Goal: Task Accomplishment & Management: Use online tool/utility

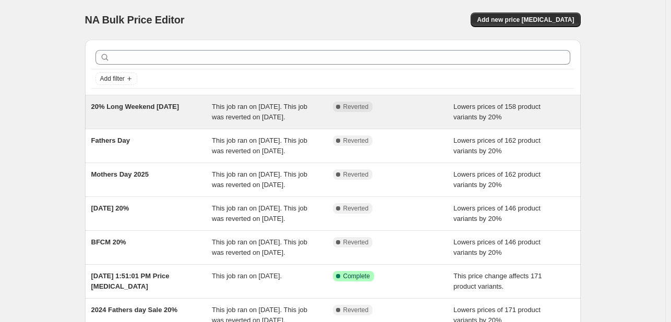
click at [186, 123] on div "20% Long Weekend [DATE]" at bounding box center [151, 112] width 121 height 21
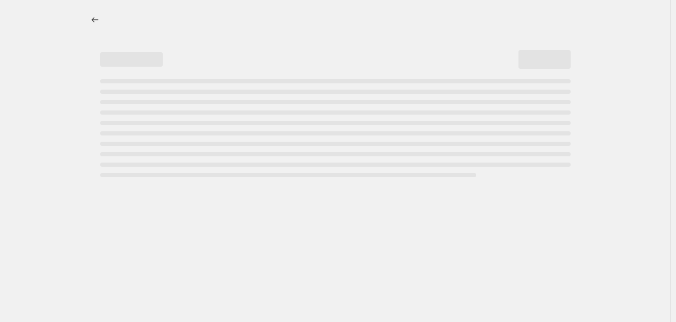
select select "percentage"
select select "not_equal"
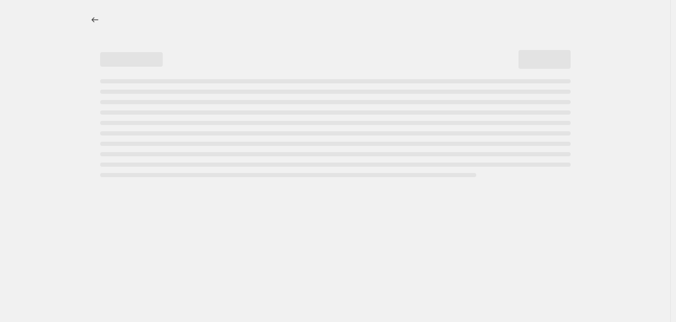
select select "not_equal"
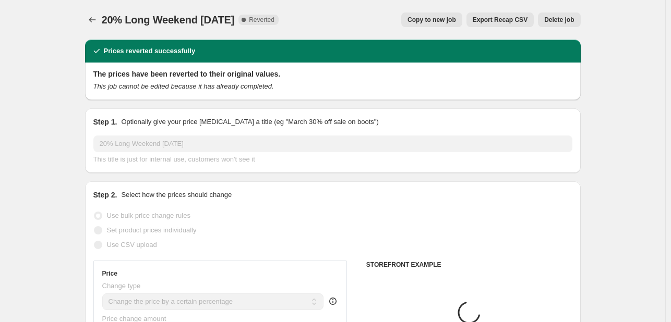
select select "collection"
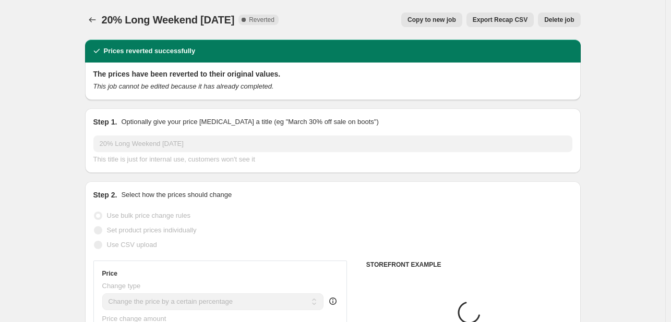
select select "collection"
click at [90, 13] on button "Price change jobs" at bounding box center [92, 20] width 15 height 15
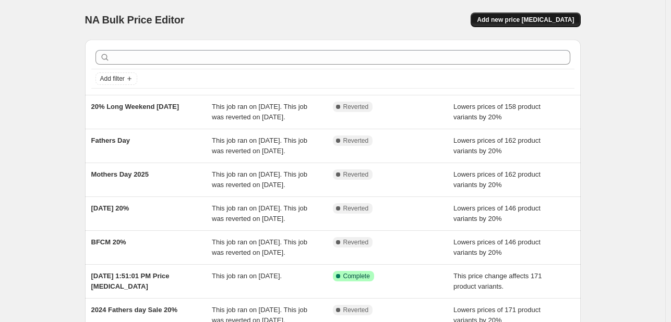
click at [531, 14] on button "Add new price [MEDICAL_DATA]" at bounding box center [526, 20] width 110 height 15
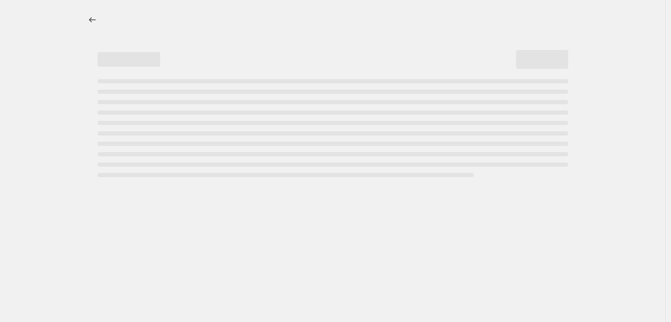
select select "percentage"
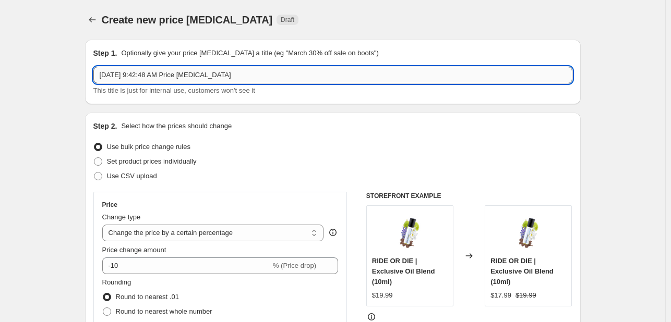
click at [303, 77] on input "Oct 10, 2025, 9:42:48 AM Price change job" at bounding box center [332, 75] width 479 height 17
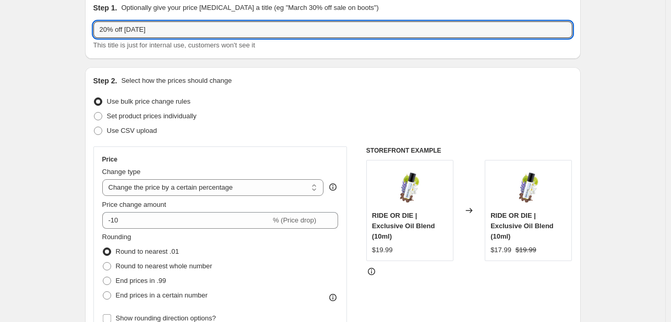
scroll to position [86, 0]
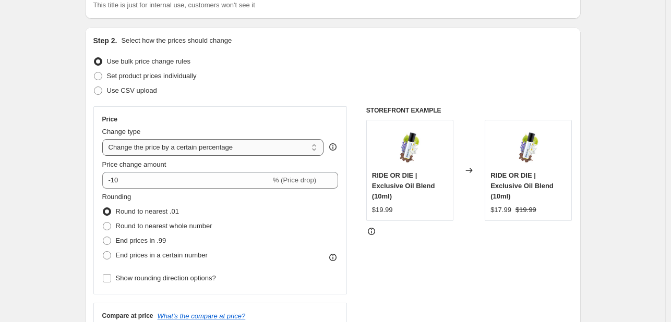
type input "20% off [DATE]"
click at [264, 140] on select "Change the price to a certain amount Change the price by a certain amount Chang…" at bounding box center [213, 147] width 222 height 17
click at [104, 139] on select "Change the price to a certain amount Change the price by a certain amount Chang…" at bounding box center [213, 147] width 222 height 17
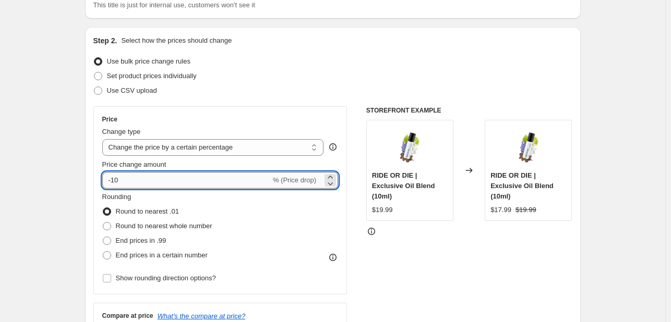
click at [220, 180] on input "-10" at bounding box center [186, 180] width 169 height 17
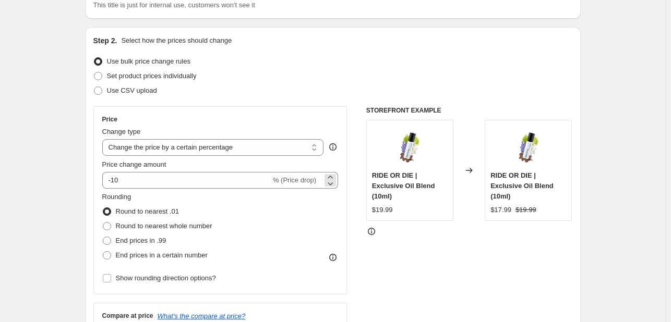
click at [311, 177] on span "% (Price drop)" at bounding box center [294, 180] width 43 height 8
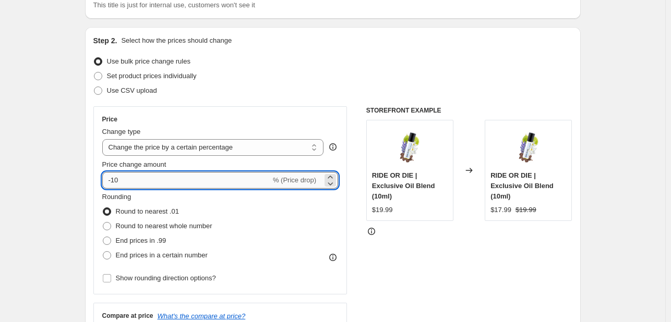
click at [257, 183] on input "-10" at bounding box center [186, 180] width 169 height 17
click at [106, 180] on input "20" at bounding box center [180, 180] width 157 height 17
type input "-20"
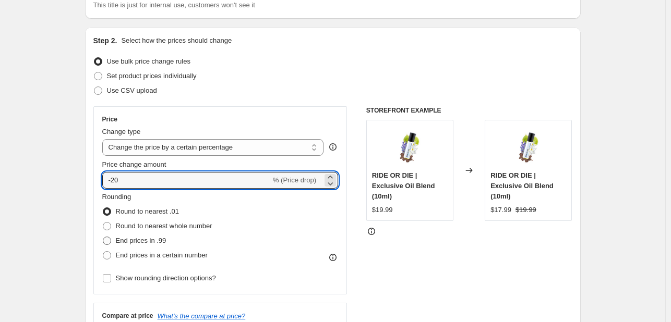
click at [127, 244] on span "End prices in .99" at bounding box center [141, 241] width 51 height 8
click at [103, 237] on input "End prices in .99" at bounding box center [103, 237] width 1 height 1
radio input "true"
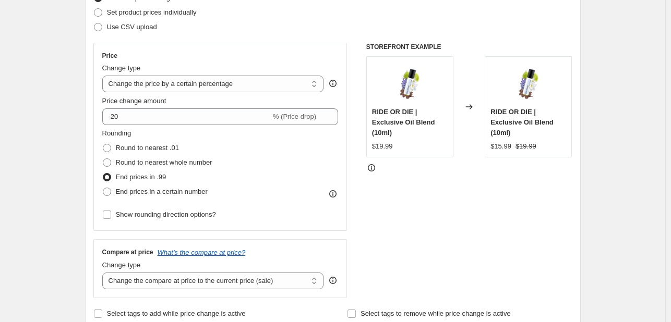
scroll to position [150, 0]
click at [110, 212] on input "Show rounding direction options?" at bounding box center [107, 214] width 8 height 8
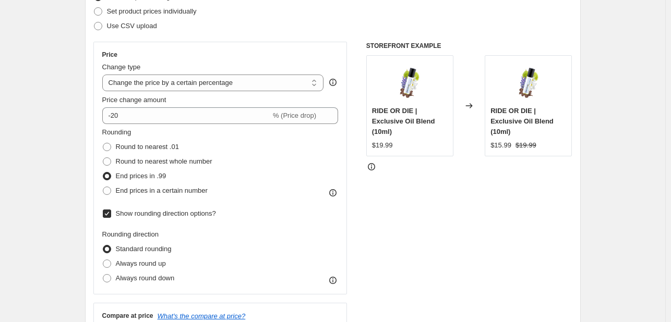
click at [110, 212] on input "Show rounding direction options?" at bounding box center [107, 214] width 8 height 8
checkbox input "false"
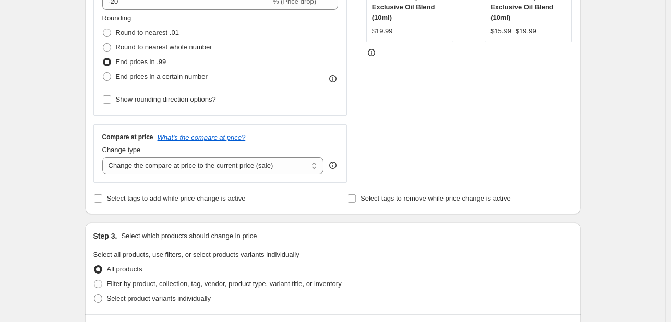
scroll to position [265, 0]
click at [355, 197] on input "Select tags to remove while price change is active" at bounding box center [352, 198] width 8 height 8
checkbox input "true"
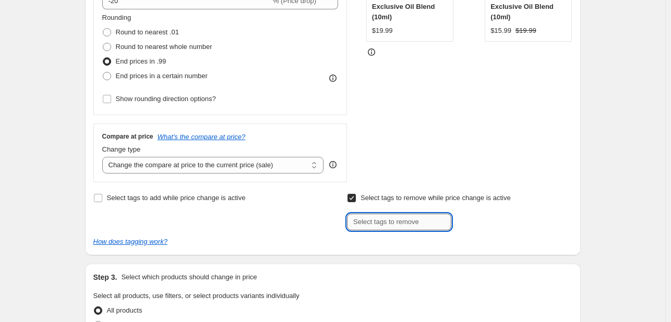
click at [372, 222] on input "text" at bounding box center [399, 222] width 104 height 17
type input "discovery set"
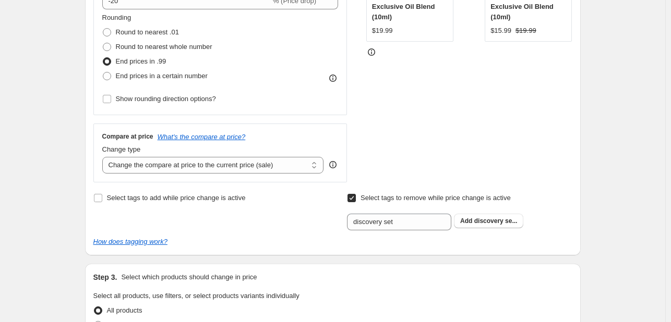
click at [493, 174] on div "STOREFRONT EXAMPLE RIDE OR DIE | Exclusive Oil Blend (10ml) $19.99 Changed to R…" at bounding box center [469, 55] width 206 height 256
click at [489, 221] on span "discovery se..." at bounding box center [495, 221] width 43 height 7
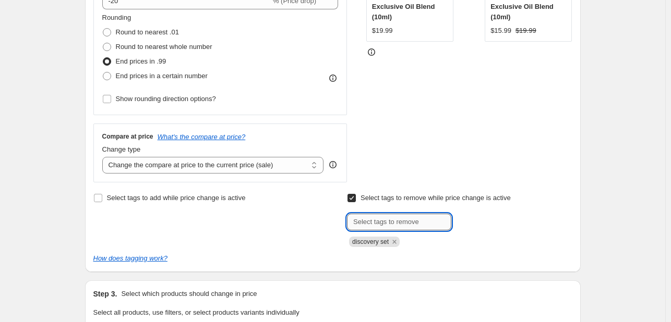
click at [414, 222] on input "text" at bounding box center [399, 222] width 104 height 17
type input "bundle"
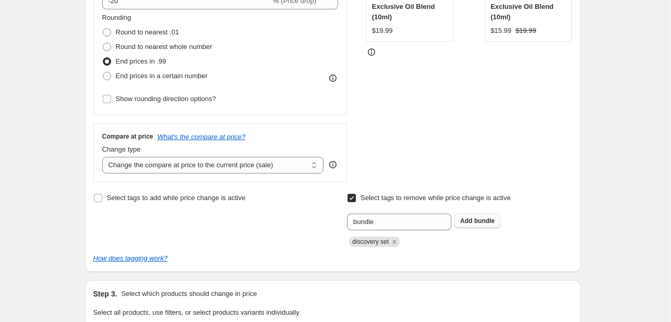
click at [495, 221] on span "bundle" at bounding box center [484, 221] width 20 height 7
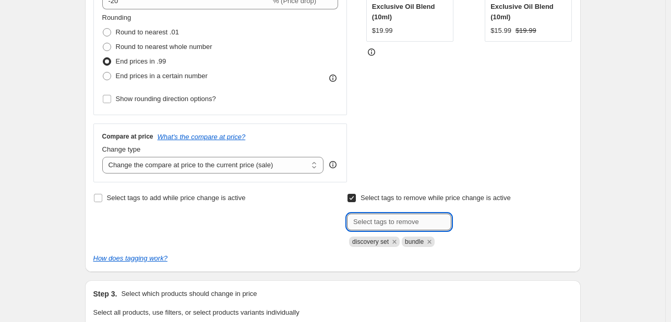
click at [416, 222] on input "text" at bounding box center [399, 222] width 104 height 17
type input "bundles"
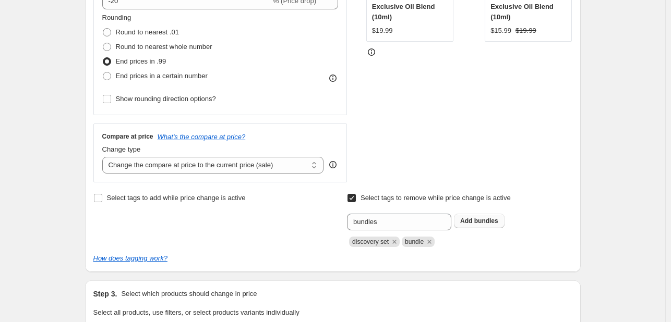
click at [488, 221] on span "bundles" at bounding box center [486, 221] width 24 height 7
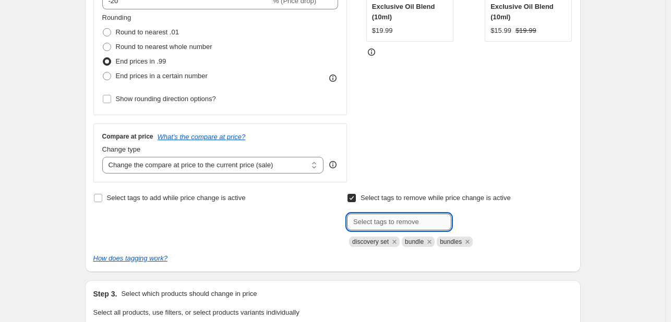
click at [397, 217] on input "text" at bounding box center [399, 222] width 104 height 17
type input "discovery sets"
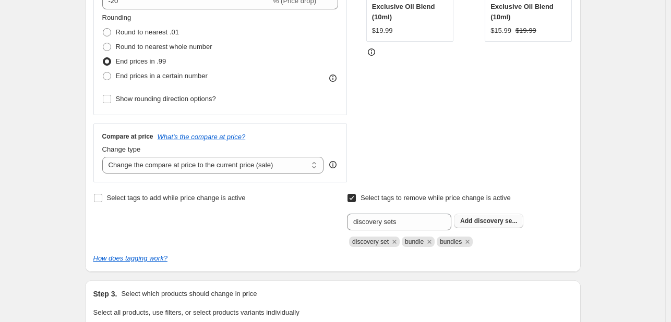
click at [488, 218] on span "discovery se..." at bounding box center [495, 221] width 43 height 7
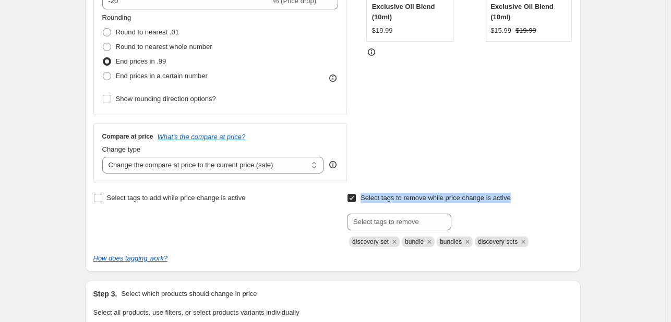
drag, startPoint x: 528, startPoint y: 196, endPoint x: 363, endPoint y: 200, distance: 165.5
click at [363, 200] on div "Select tags to remove while price change is active Submit discovery set bundle …" at bounding box center [459, 219] width 225 height 56
copy span "Select tags to remove while price change is active"
click at [353, 195] on input "Select tags to remove while price change is active" at bounding box center [352, 198] width 8 height 8
checkbox input "false"
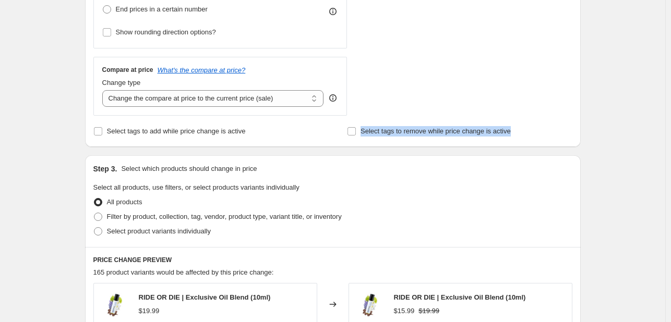
scroll to position [333, 0]
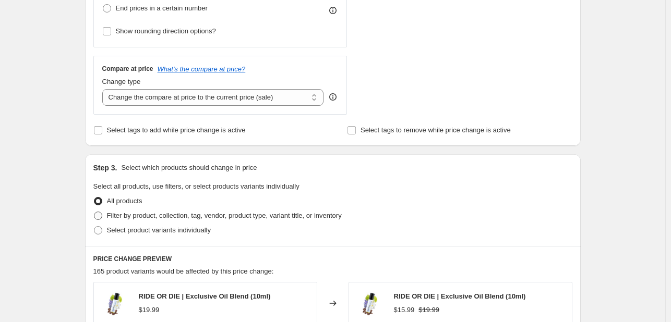
click at [102, 215] on span at bounding box center [98, 216] width 8 height 8
click at [94, 212] on input "Filter by product, collection, tag, vendor, product type, variant title, or inv…" at bounding box center [94, 212] width 1 height 1
radio input "true"
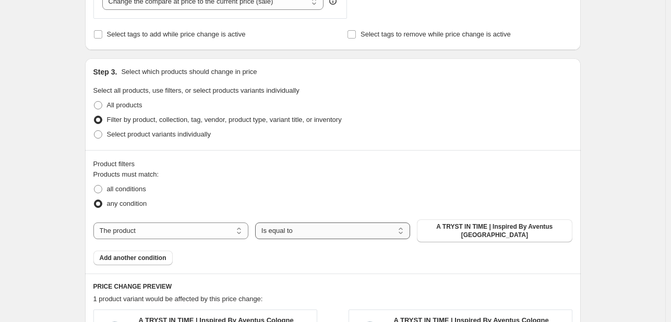
scroll to position [472, 0]
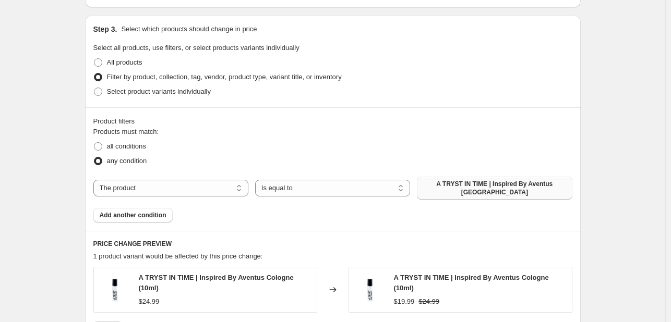
click at [456, 187] on span "A TRYST IN TIME | Inspired By Aventus Cologne" at bounding box center [494, 188] width 142 height 17
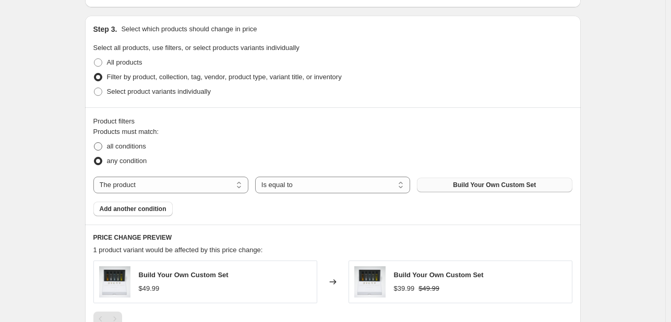
click at [101, 145] on span at bounding box center [98, 146] width 8 height 8
click at [94, 143] on input "all conditions" at bounding box center [94, 142] width 1 height 1
radio input "true"
click at [463, 186] on span "Build Your Own Custom Set" at bounding box center [494, 185] width 83 height 8
click at [102, 160] on span at bounding box center [98, 161] width 8 height 8
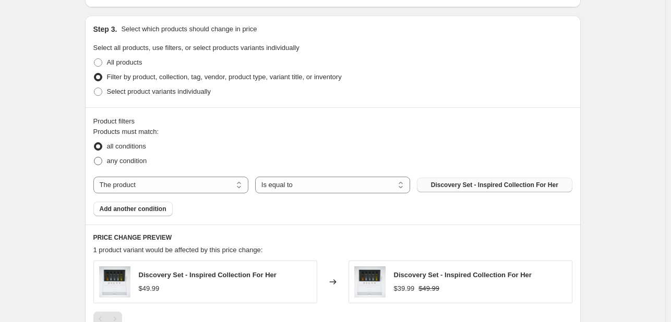
click at [94, 158] on input "any condition" at bounding box center [94, 157] width 1 height 1
radio input "true"
click at [140, 206] on span "Add another condition" at bounding box center [133, 209] width 67 height 8
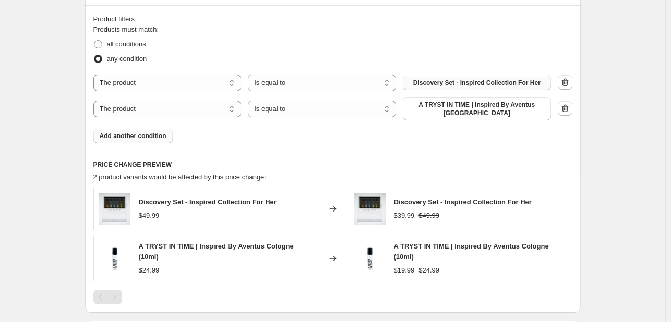
scroll to position [577, 0]
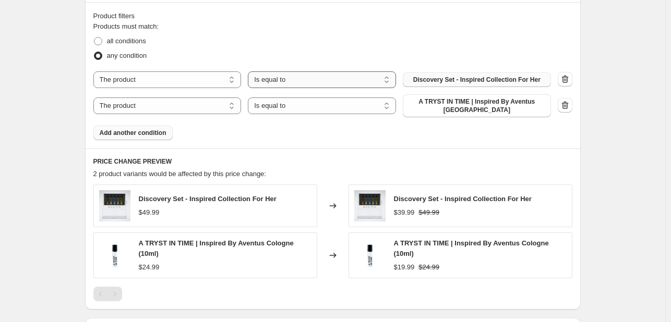
click at [286, 77] on select "Is equal to Is not equal to" at bounding box center [322, 79] width 148 height 17
select select "not_equal"
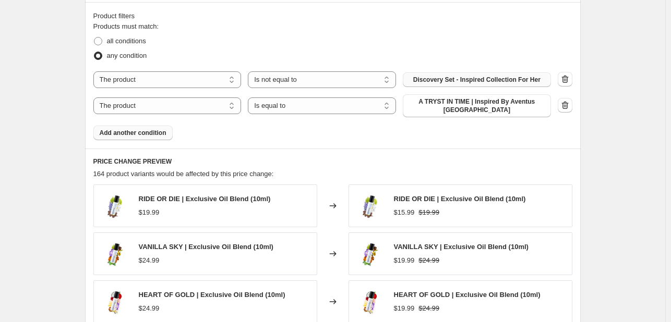
click at [473, 79] on span "Discovery Set - Inspired Collection For Her" at bounding box center [476, 80] width 127 height 8
click at [303, 100] on select "Is equal to Is not equal to" at bounding box center [322, 106] width 148 height 17
select select "not_equal"
click at [447, 109] on span "A TRYST IN TIME | Inspired By Aventus Cologne" at bounding box center [477, 106] width 136 height 17
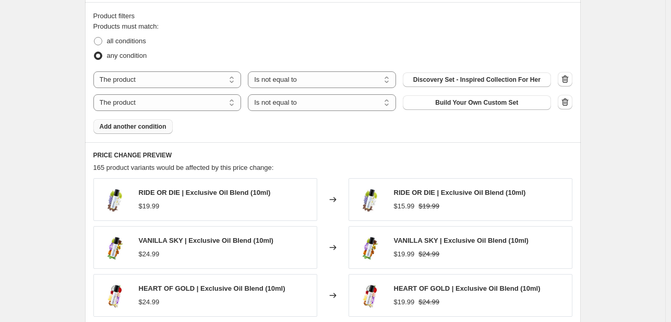
click at [152, 127] on span "Add another condition" at bounding box center [133, 127] width 67 height 8
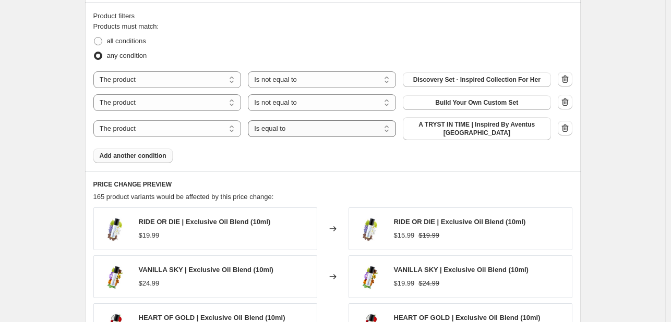
click at [315, 134] on select "Is equal to Is not equal to" at bounding box center [322, 129] width 148 height 17
select select "not_equal"
click at [444, 134] on span "A TRYST IN TIME | Inspired By Aventus Cologne" at bounding box center [477, 129] width 136 height 17
click at [434, 138] on button "A TRYST IN TIME | Inspired By Aventus Cologne" at bounding box center [477, 128] width 148 height 23
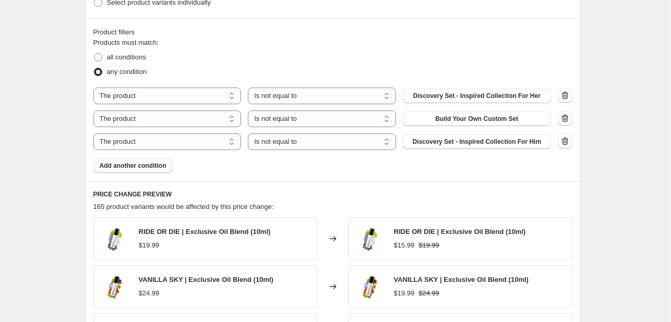
scroll to position [560, 0]
click at [157, 155] on div "Products must match: all conditions any condition The product The product's col…" at bounding box center [332, 106] width 479 height 136
click at [145, 165] on span "Add another condition" at bounding box center [133, 166] width 67 height 8
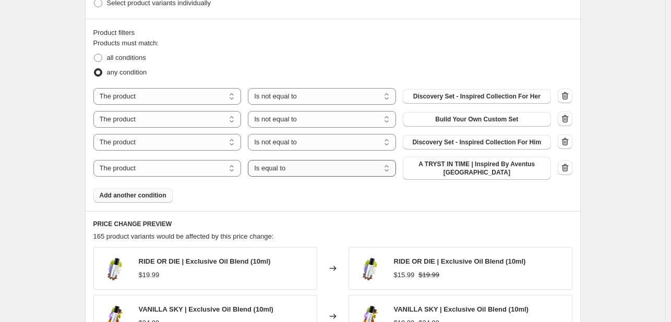
click at [279, 170] on select "Is equal to Is not equal to" at bounding box center [322, 168] width 148 height 17
select select "not_equal"
click at [430, 171] on span "A TRYST IN TIME | Inspired By Aventus Cologne" at bounding box center [477, 168] width 136 height 17
click at [119, 193] on span "Add another condition" at bounding box center [133, 196] width 67 height 8
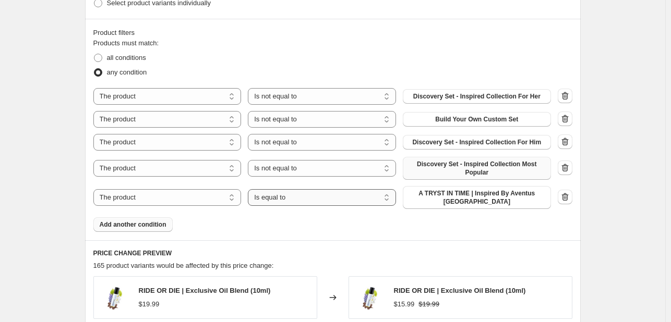
click at [289, 201] on select "Is equal to Is not equal to" at bounding box center [322, 197] width 148 height 17
select select "not_equal"
click at [453, 194] on span "A TRYST IN TIME | Inspired By Aventus Cologne" at bounding box center [477, 197] width 136 height 17
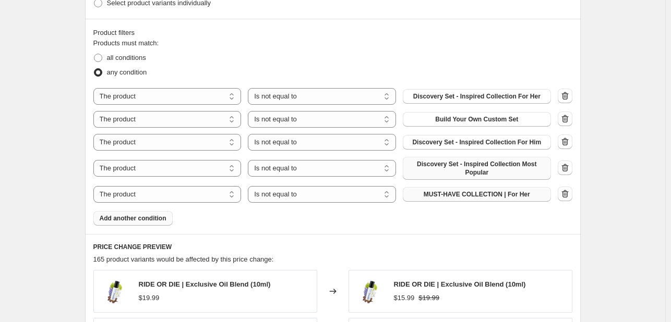
click at [165, 218] on span "Add another condition" at bounding box center [133, 218] width 67 height 8
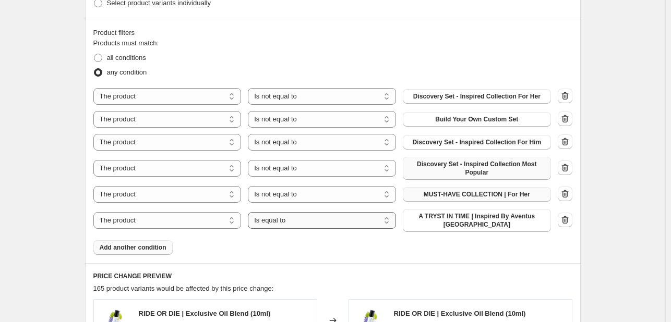
click at [304, 222] on select "Is equal to Is not equal to" at bounding box center [322, 220] width 148 height 17
select select "not_equal"
click at [435, 221] on span "A TRYST IN TIME | Inspired By Aventus Cologne" at bounding box center [477, 220] width 136 height 17
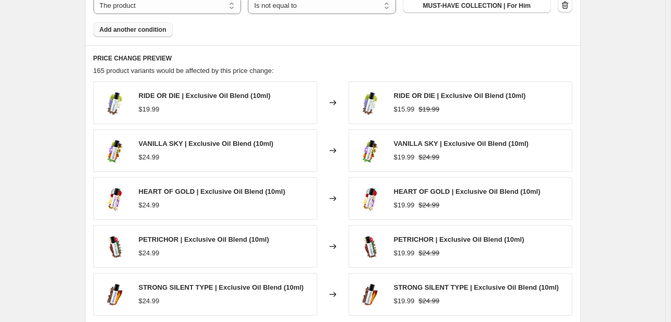
scroll to position [958, 0]
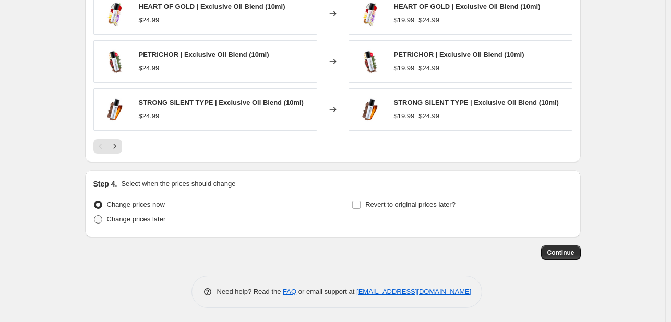
click at [99, 217] on span at bounding box center [98, 220] width 8 height 8
click at [94, 216] on input "Change prices later" at bounding box center [94, 216] width 1 height 1
radio input "true"
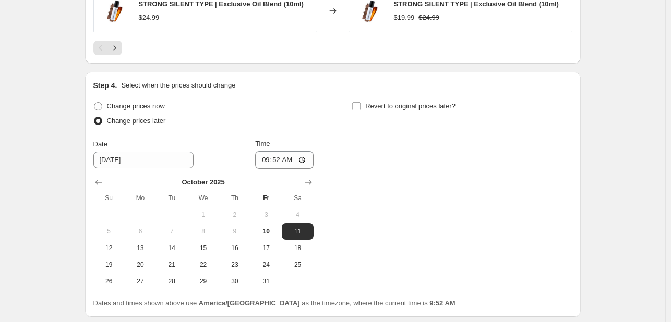
scroll to position [1056, 0]
click at [269, 228] on span "10" at bounding box center [266, 232] width 23 height 8
type input "10/10/2025"
click at [279, 161] on input "09:52" at bounding box center [284, 161] width 58 height 18
click at [265, 161] on input "09:52" at bounding box center [284, 161] width 58 height 18
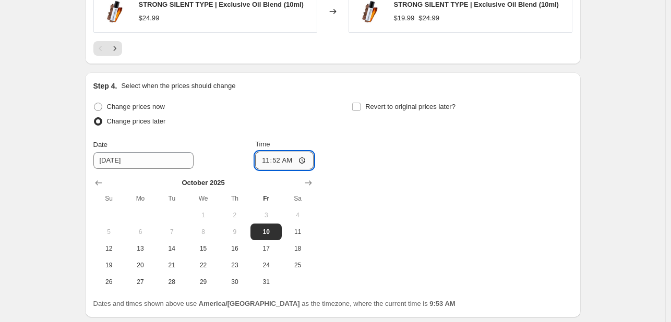
click at [285, 161] on input "11:52" at bounding box center [284, 161] width 58 height 18
type input "23:52"
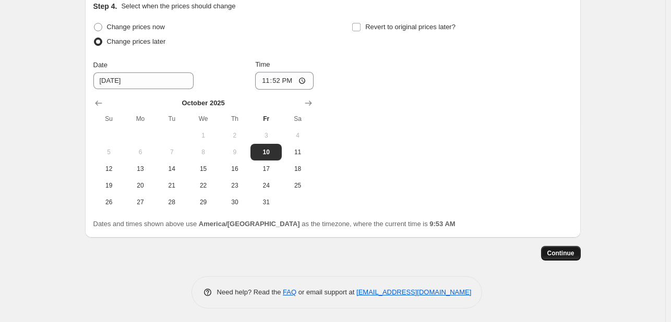
click at [562, 249] on span "Continue" at bounding box center [560, 253] width 27 height 8
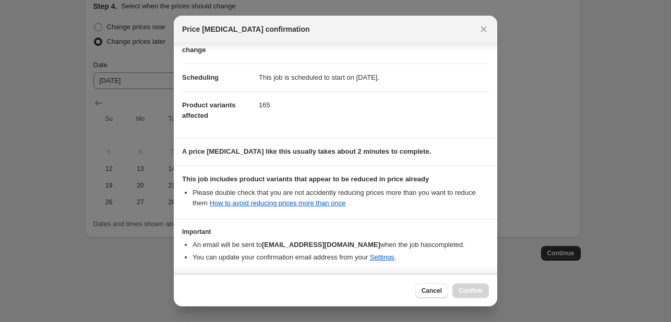
scroll to position [64, 0]
click at [308, 203] on link "How to avoid reducing prices more than once" at bounding box center [278, 203] width 136 height 8
click at [488, 26] on icon "Close" at bounding box center [484, 29] width 10 height 10
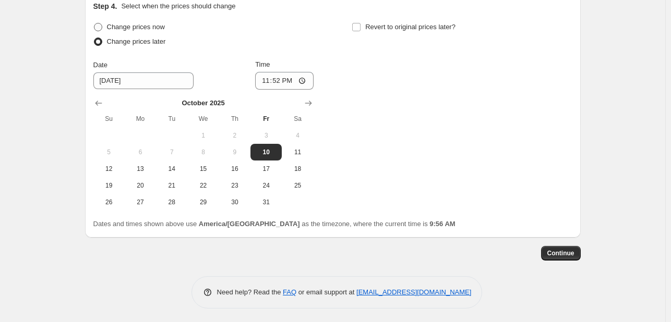
click at [98, 26] on span at bounding box center [98, 27] width 8 height 8
click at [94, 23] on input "Change prices now" at bounding box center [94, 23] width 1 height 1
radio input "true"
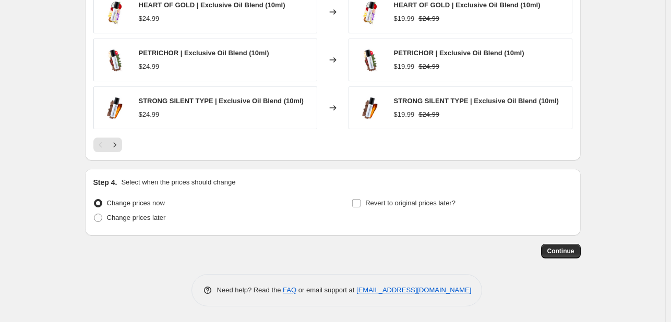
scroll to position [958, 0]
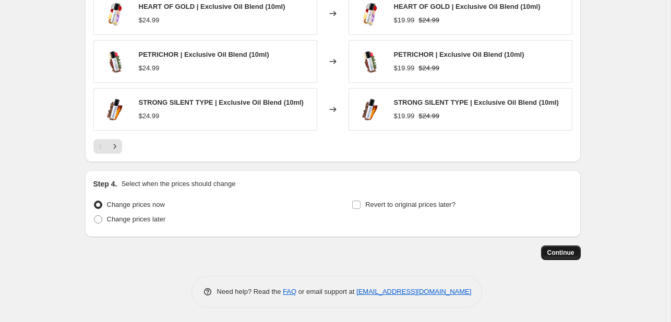
click at [570, 246] on button "Continue" at bounding box center [561, 253] width 40 height 15
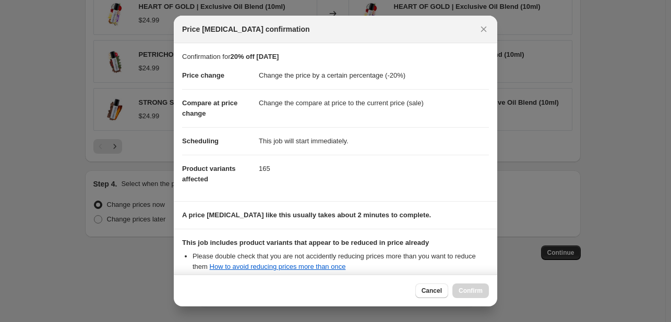
scroll to position [116, 0]
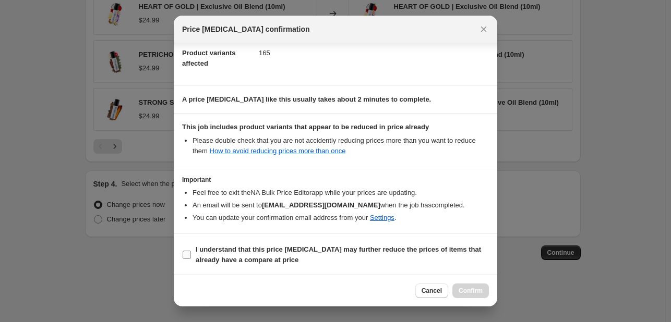
click at [185, 255] on input "I understand that this price change job may further reduce the prices of items …" at bounding box center [187, 255] width 8 height 8
checkbox input "true"
click at [474, 289] on span "Confirm" at bounding box center [471, 291] width 24 height 8
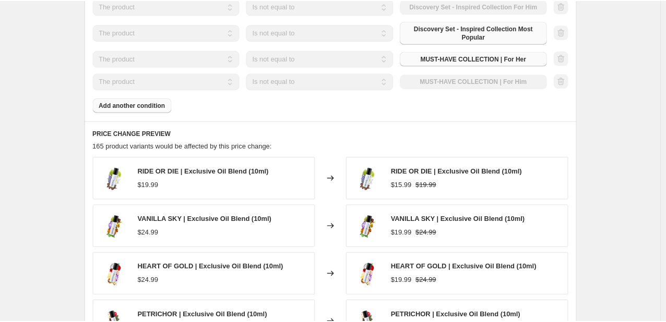
scroll to position [661, 0]
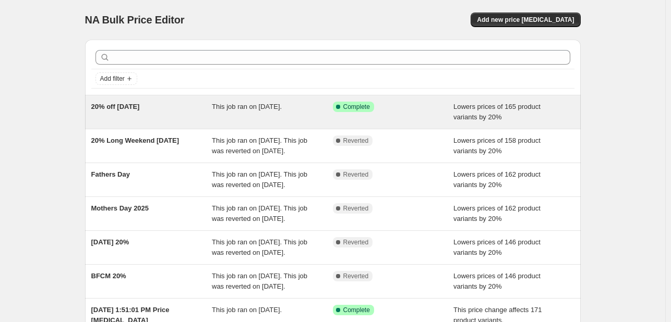
click at [163, 119] on div "20% off [DATE]" at bounding box center [151, 112] width 121 height 21
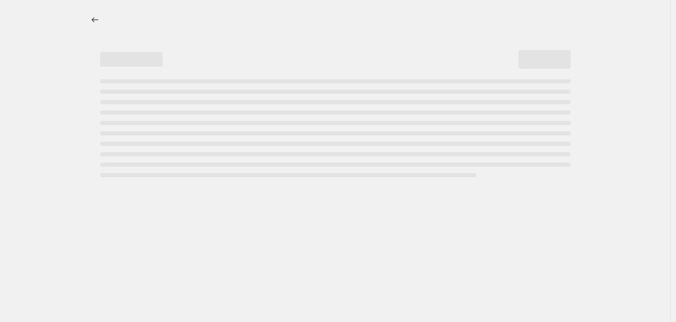
select select "percentage"
select select "not_equal"
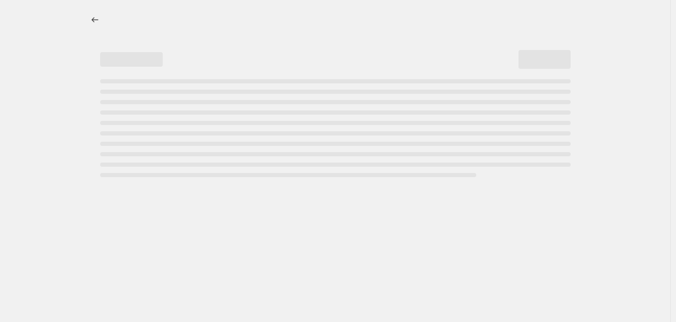
select select "not_equal"
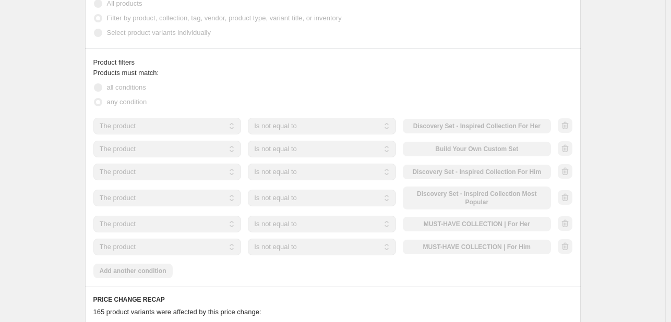
scroll to position [629, 0]
click at [102, 103] on span at bounding box center [98, 103] width 8 height 8
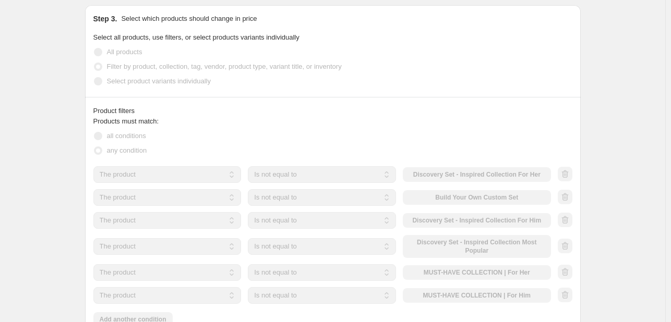
scroll to position [581, 0]
click at [151, 84] on span "Select product variants individually" at bounding box center [159, 81] width 104 height 8
